Goal: Transaction & Acquisition: Register for event/course

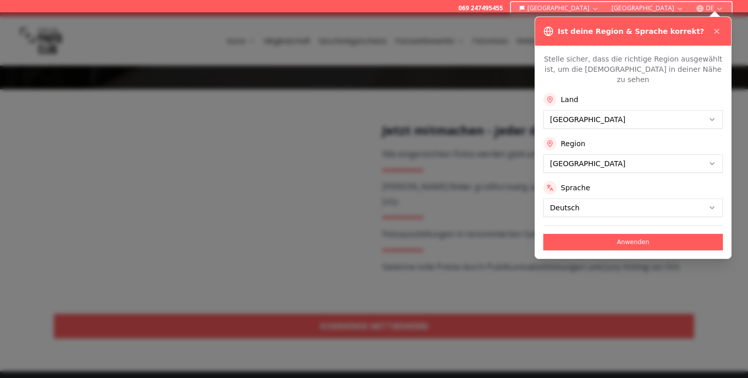
scroll to position [187, 0]
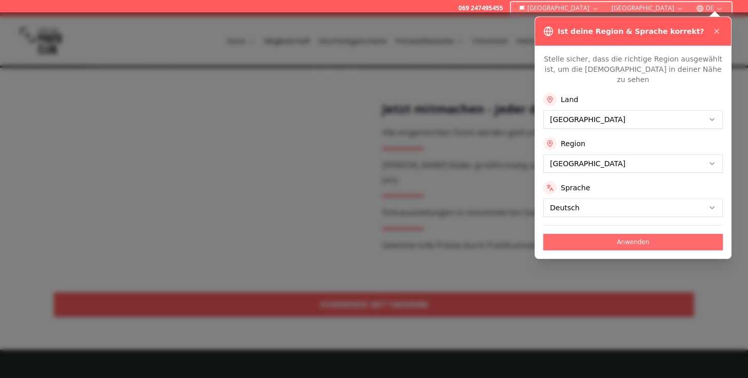
click at [633, 234] on button "Anwenden" at bounding box center [633, 242] width 180 height 16
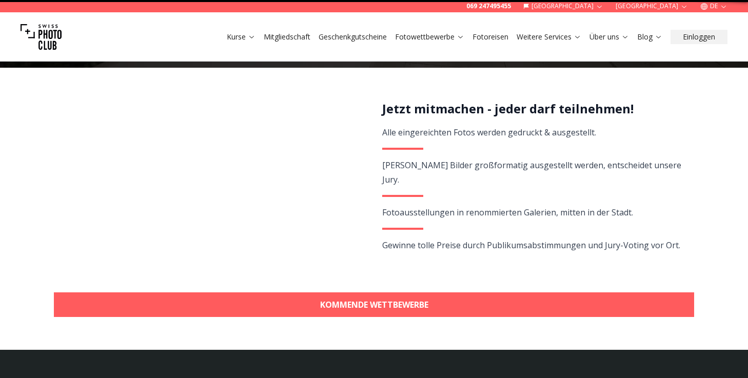
scroll to position [0, 0]
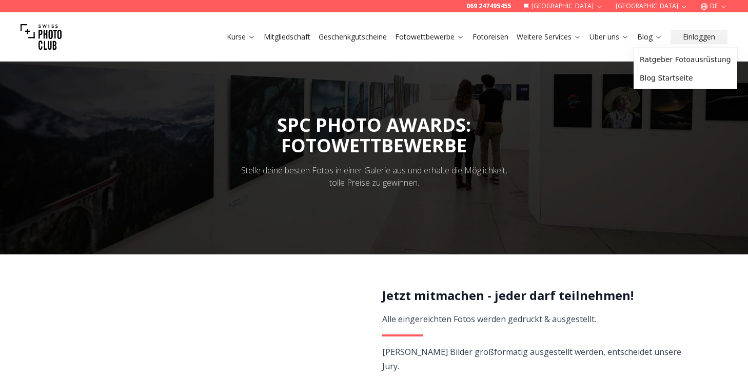
click at [670, 4] on button "[GEOGRAPHIC_DATA]" at bounding box center [651, 6] width 81 height 12
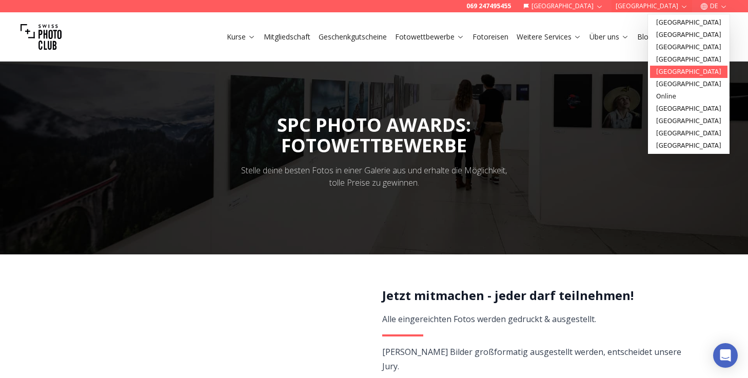
click at [667, 73] on link "[GEOGRAPHIC_DATA]" at bounding box center [688, 72] width 77 height 12
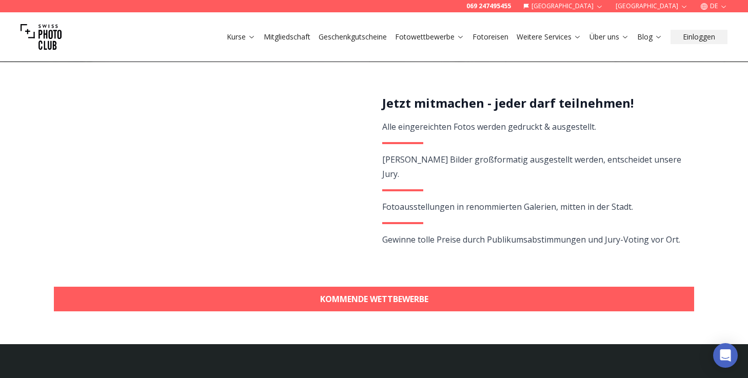
scroll to position [193, 0]
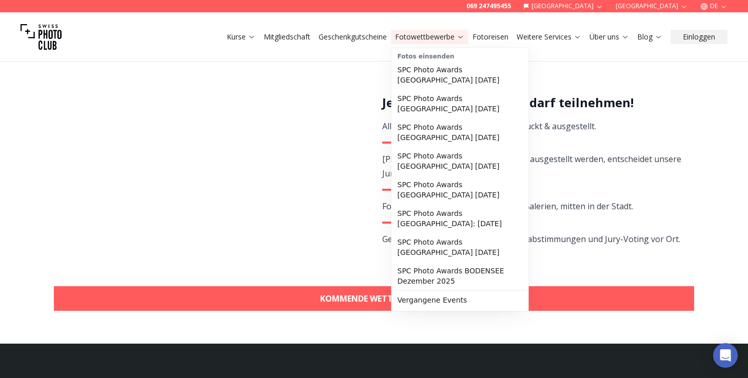
click at [425, 43] on button "Fotowettbewerbe" at bounding box center [429, 37] width 77 height 14
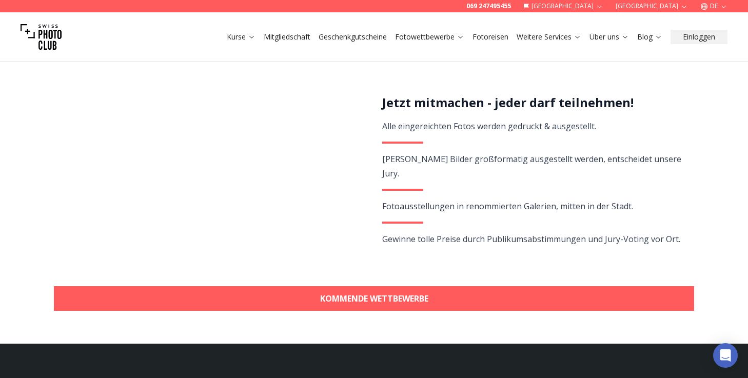
click at [425, 43] on button "Fotowettbewerbe" at bounding box center [429, 37] width 77 height 14
click at [425, 38] on link "Fotowettbewerbe" at bounding box center [429, 37] width 69 height 10
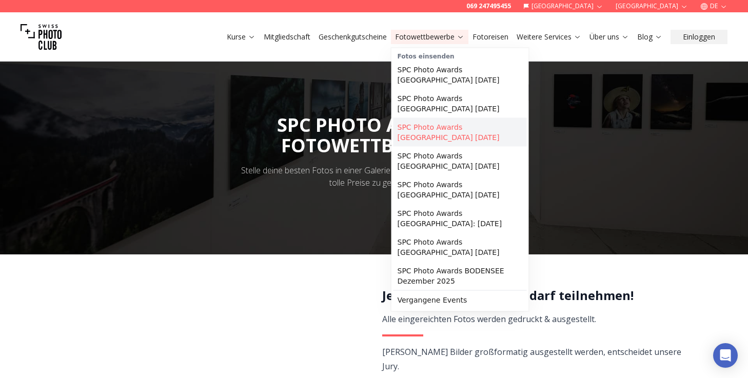
click at [429, 136] on link "SPC Photo Awards [GEOGRAPHIC_DATA] [DATE]" at bounding box center [459, 132] width 133 height 29
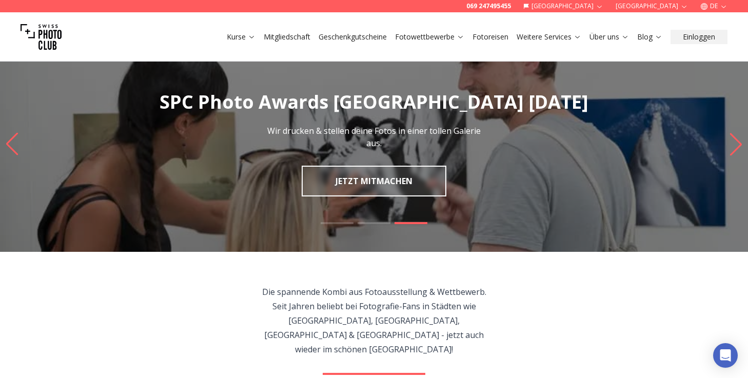
scroll to position [10, 0]
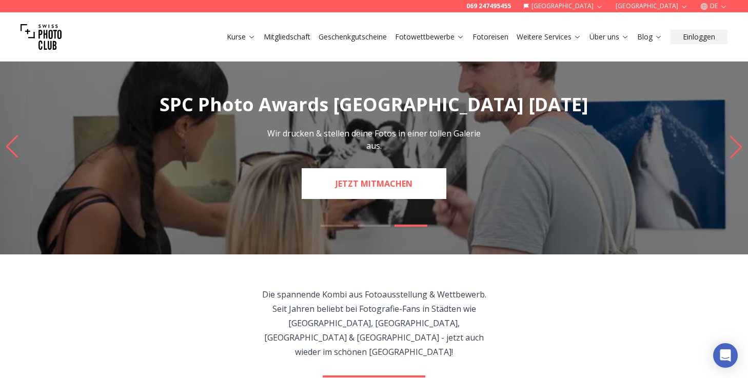
click at [344, 184] on link "JETZT MITMACHEN" at bounding box center [374, 183] width 145 height 31
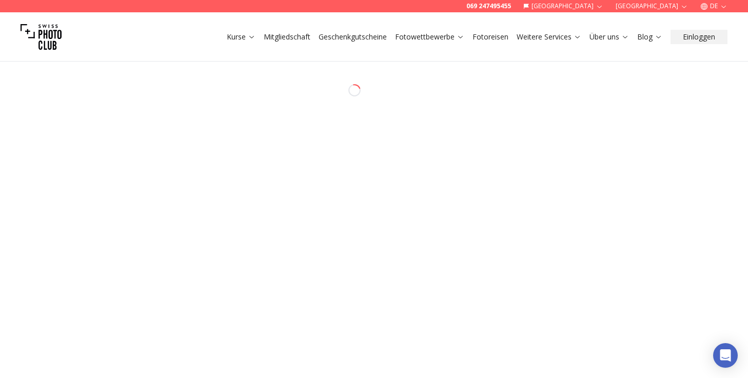
select select "*******"
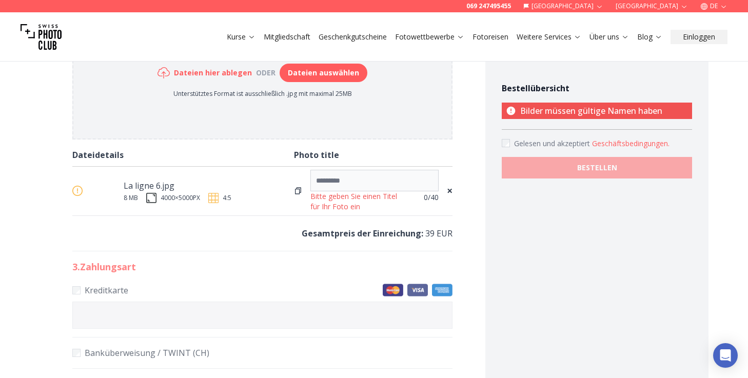
scroll to position [570, 0]
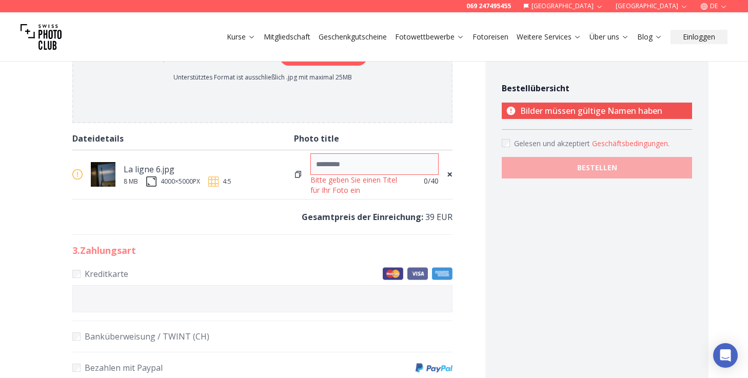
click at [331, 162] on input at bounding box center [374, 164] width 128 height 22
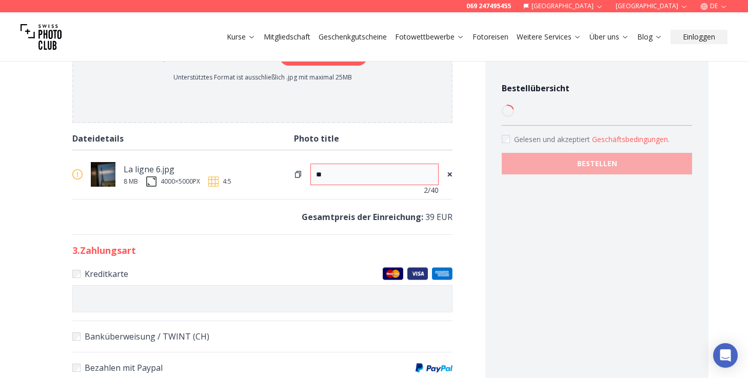
type input "*"
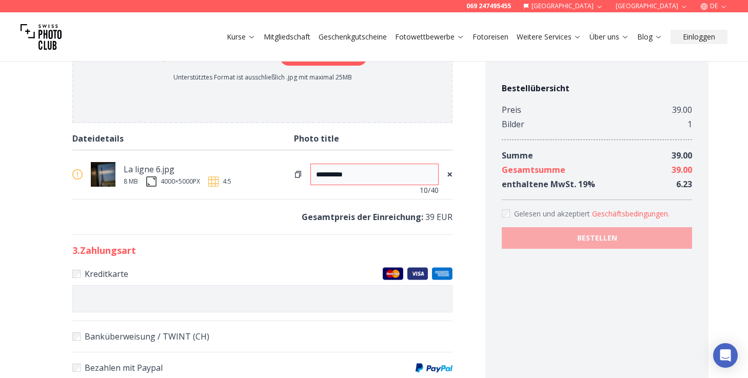
type input "**********"
click at [217, 178] on img at bounding box center [213, 181] width 10 height 10
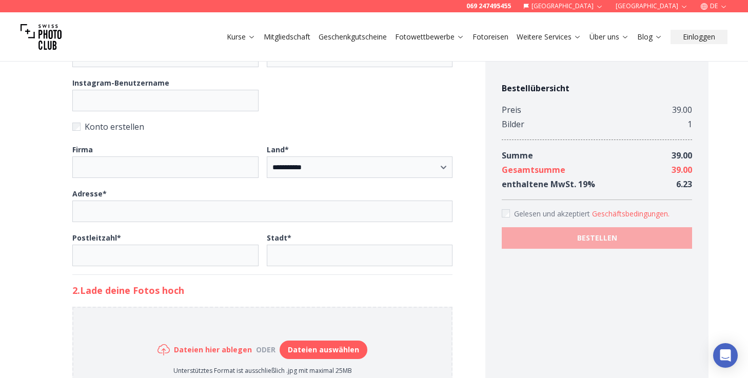
scroll to position [151, 0]
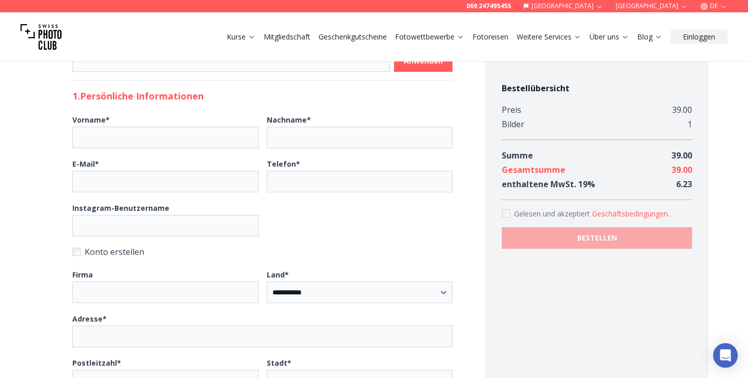
click at [500, 85] on div "Bestellübersicht Preis 39.00 Bilder 1 Summe 39.00 Gesamtsumme 39.00 enthaltene …" at bounding box center [596, 362] width 223 height 928
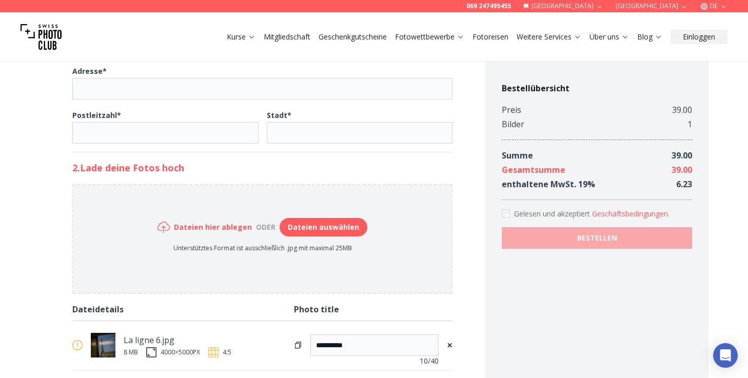
scroll to position [489, 0]
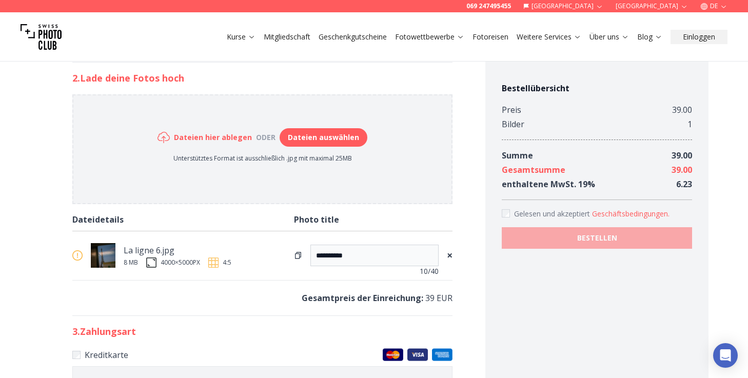
click at [452, 256] on span "×" at bounding box center [450, 255] width 6 height 14
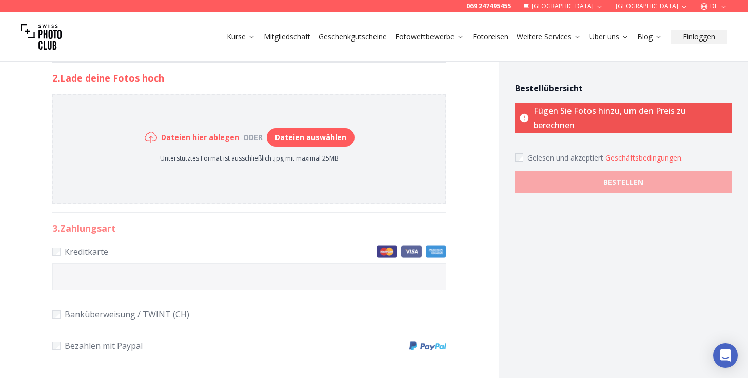
click at [321, 142] on button "Dateien auswählen" at bounding box center [311, 137] width 88 height 18
type input "**********"
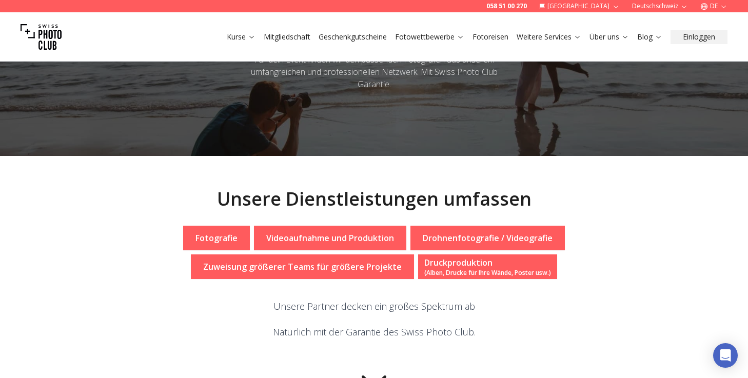
scroll to position [143, 0]
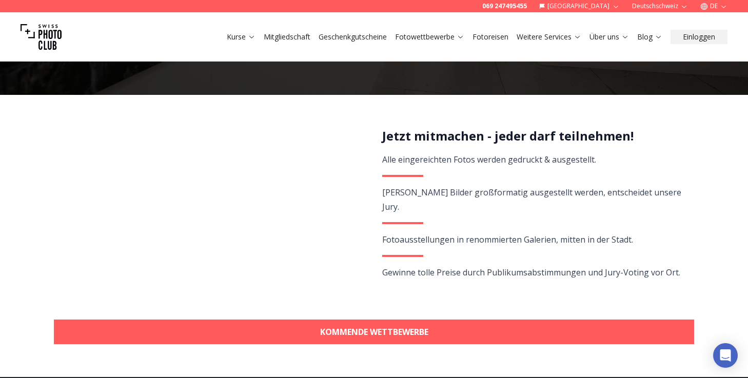
scroll to position [164, 0]
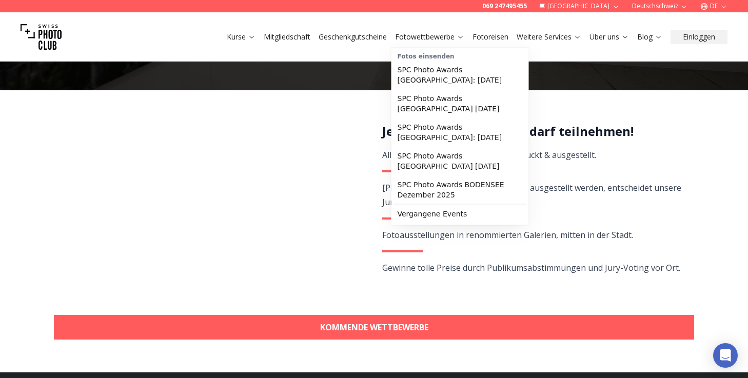
click at [422, 39] on link "Fotowettbewerbe" at bounding box center [429, 37] width 69 height 10
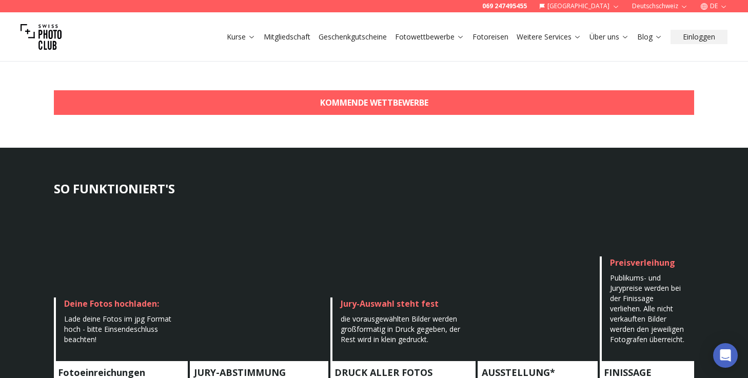
scroll to position [400, 0]
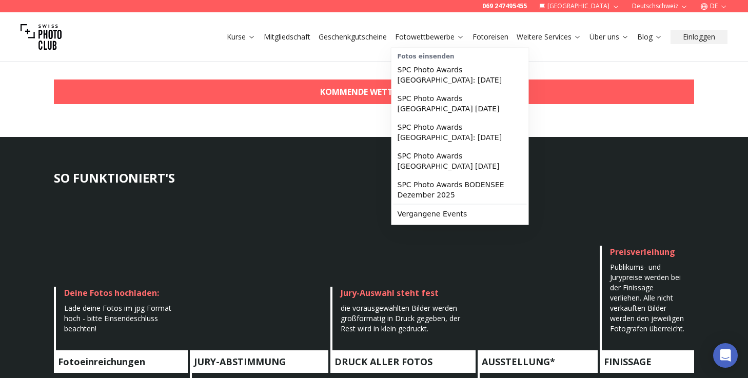
click at [459, 38] on icon at bounding box center [460, 37] width 8 height 8
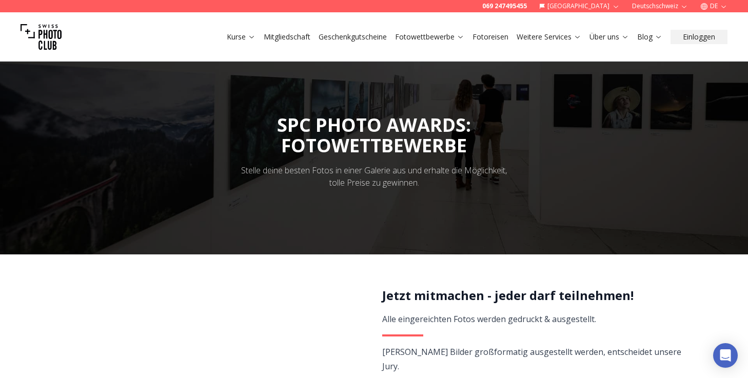
click at [459, 38] on icon at bounding box center [460, 37] width 8 height 8
click at [54, 42] on img at bounding box center [41, 36] width 41 height 41
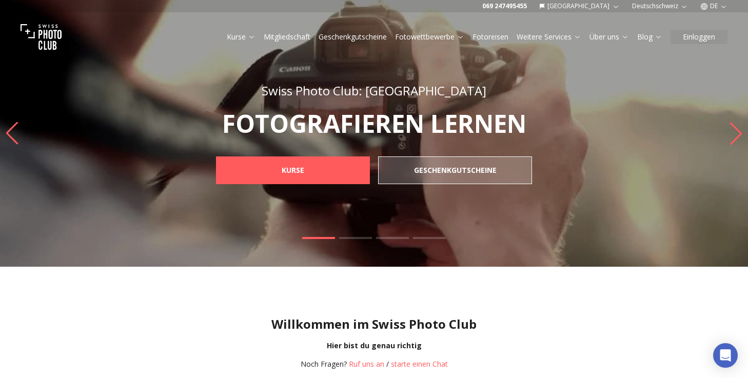
click at [353, 72] on div "Swiss Photo Club: Deutschland FOTOGRAFIEREN LERNEN KURSE GESCHENKGUTSCHEINE" at bounding box center [374, 133] width 394 height 200
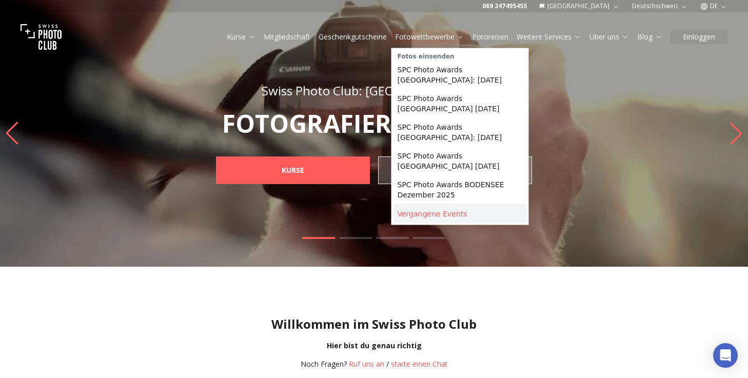
click at [405, 216] on link "Vergangene Events" at bounding box center [459, 214] width 133 height 18
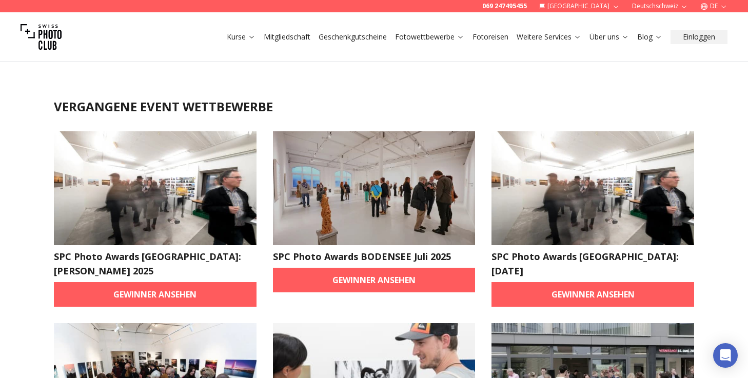
click at [648, 8] on button "Deutschschweiz" at bounding box center [660, 6] width 64 height 12
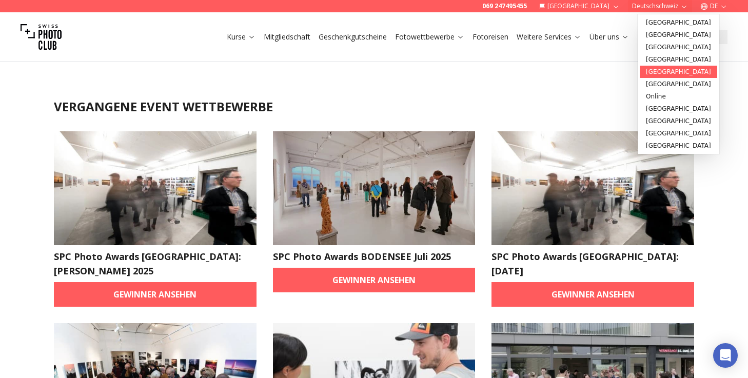
click at [653, 69] on link "[GEOGRAPHIC_DATA]" at bounding box center [678, 72] width 77 height 12
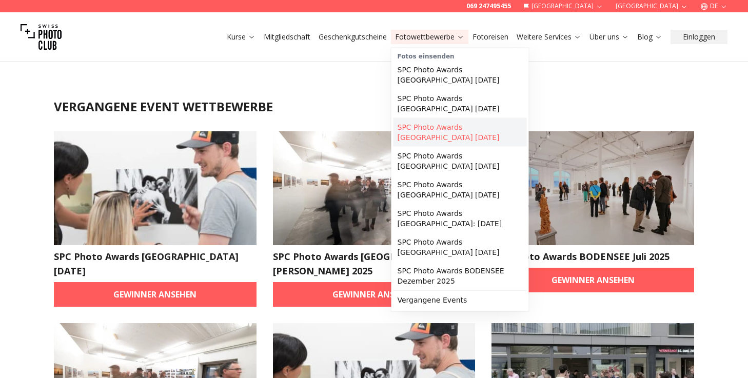
click at [455, 145] on link "SPC Photo Awards KÖLN November 2025" at bounding box center [459, 132] width 133 height 29
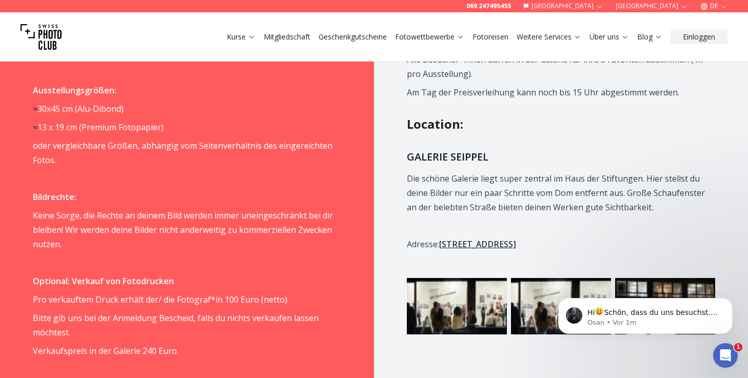
scroll to position [938, 0]
click at [724, 348] on icon "Intercom-Nachrichtendienst öffnen" at bounding box center [723, 354] width 17 height 17
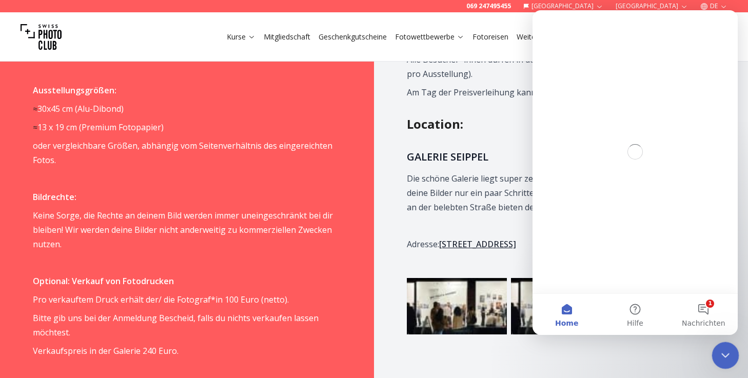
scroll to position [0, 0]
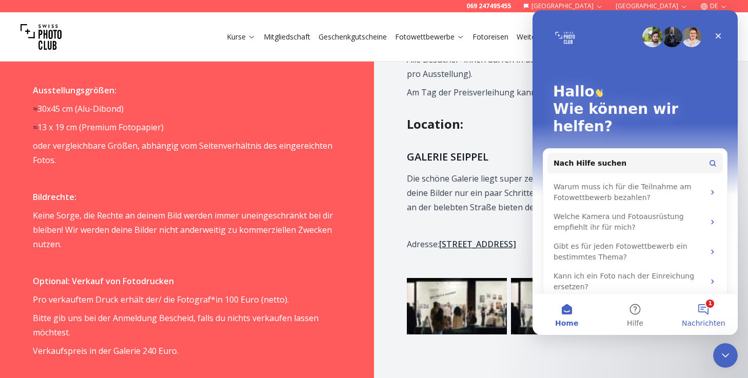
click at [696, 300] on button "1 Nachrichten" at bounding box center [703, 314] width 68 height 41
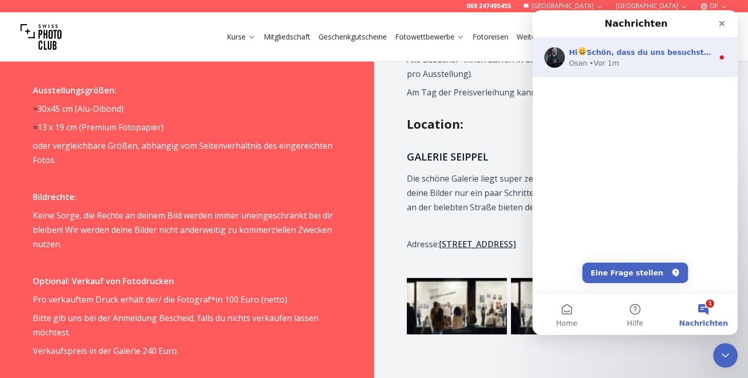
click at [627, 64] on div "Osan • Vor 1m" at bounding box center [641, 63] width 145 height 11
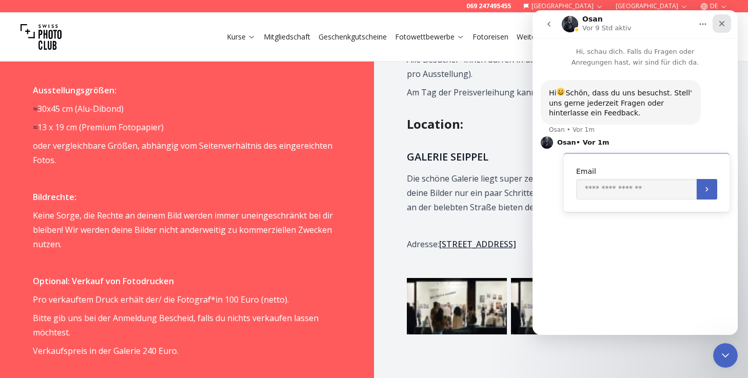
click at [725, 28] on div "Schließen" at bounding box center [721, 23] width 18 height 18
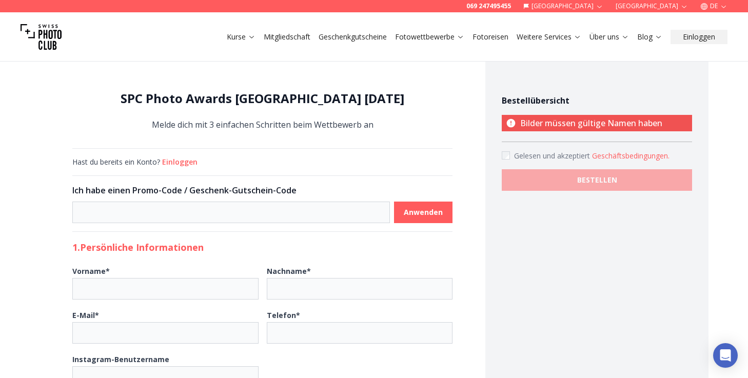
select select "*******"
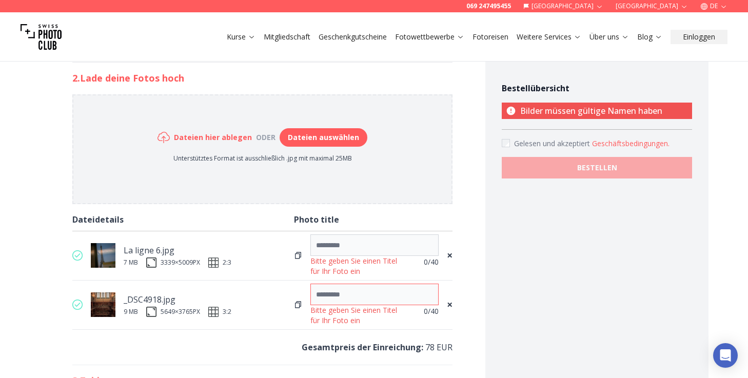
paste input "**********"
type input "**********"
click at [338, 246] on input at bounding box center [374, 245] width 128 height 22
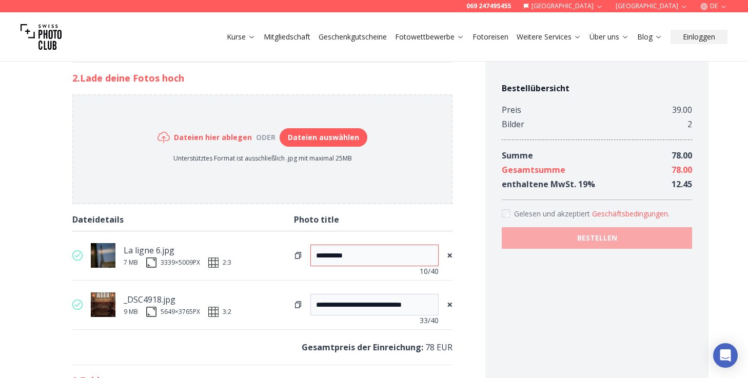
type input "**********"
click at [397, 176] on section "Dateien hier ablegen oder Dateien auswählen Unterstütztes Format ist ausschließ…" at bounding box center [262, 149] width 379 height 108
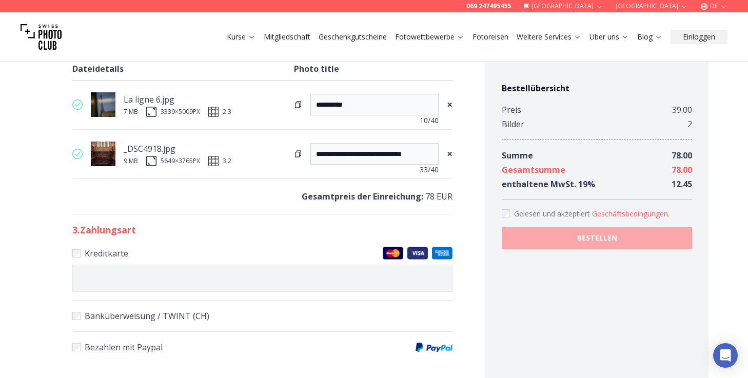
scroll to position [641, 0]
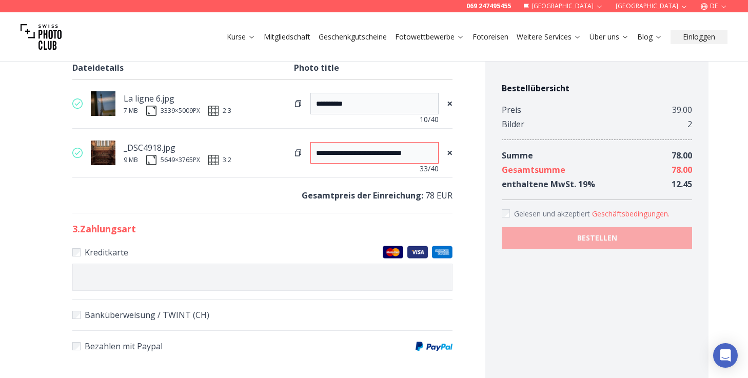
drag, startPoint x: 365, startPoint y: 152, endPoint x: 463, endPoint y: 163, distance: 98.0
paste input
type input "**********"
click at [338, 156] on input "**********" at bounding box center [374, 153] width 128 height 22
